Goal: Navigation & Orientation: Go to known website

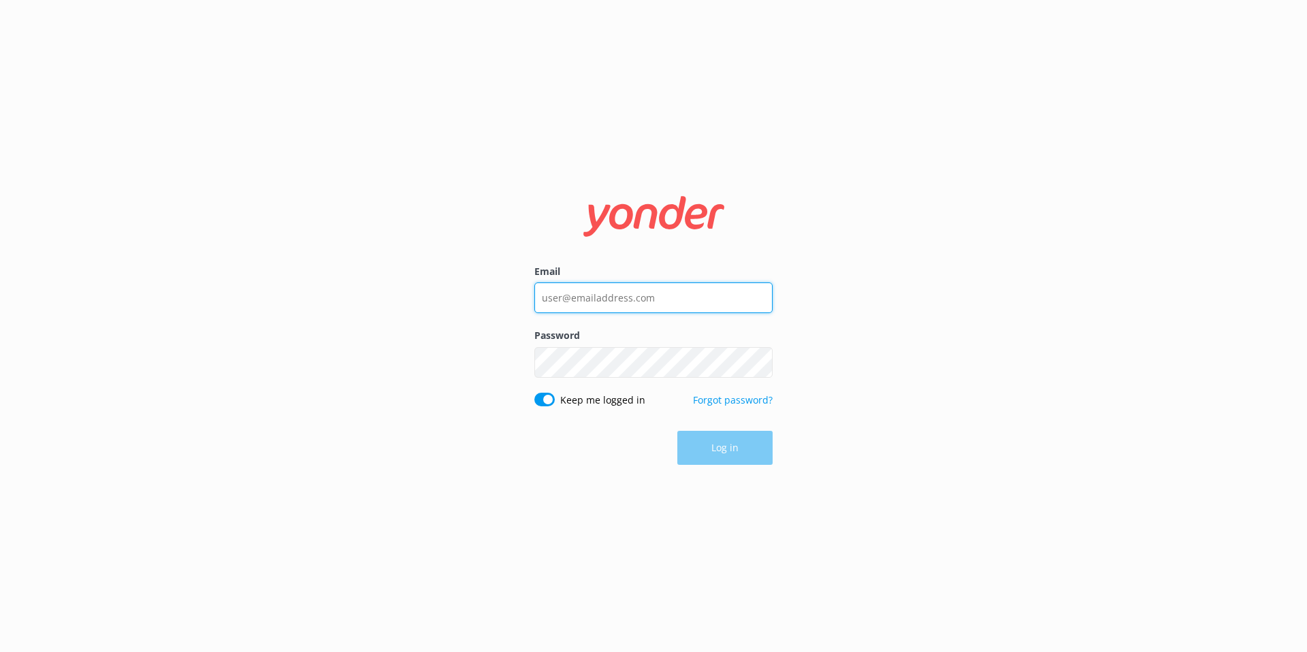
type input "[EMAIL_ADDRESS][DOMAIN_NAME]"
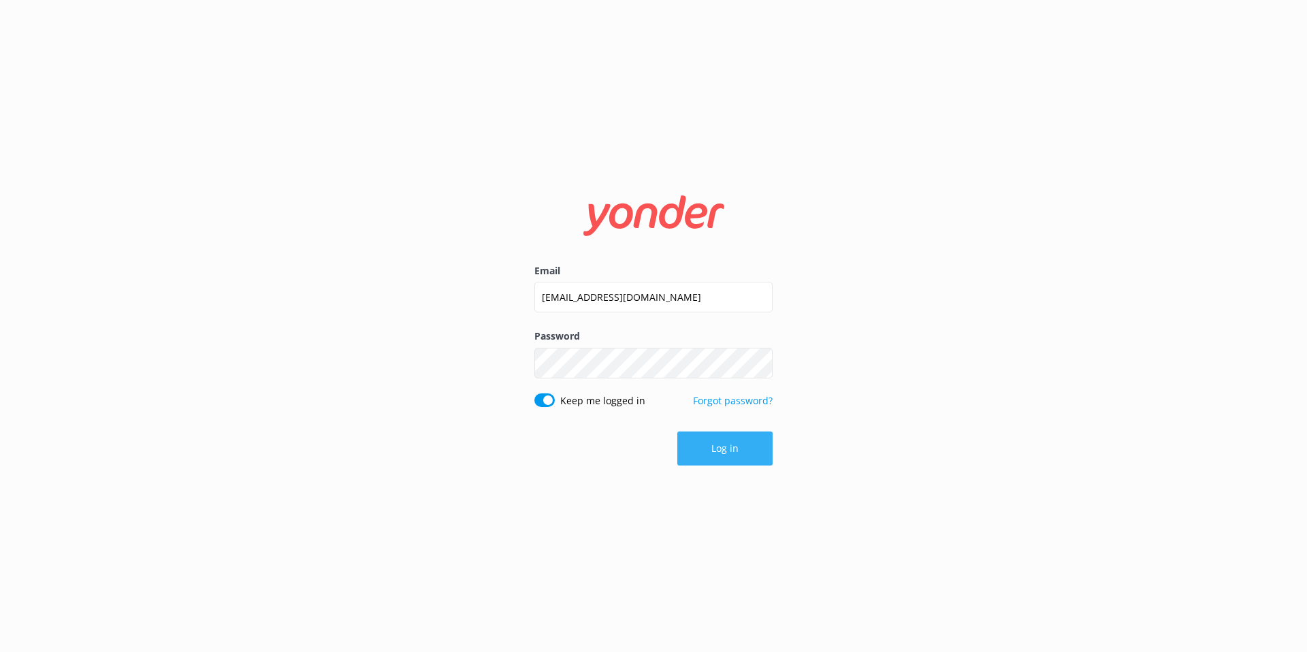
click at [706, 453] on button "Log in" at bounding box center [724, 449] width 95 height 34
